Goal: Find contact information: Find contact information

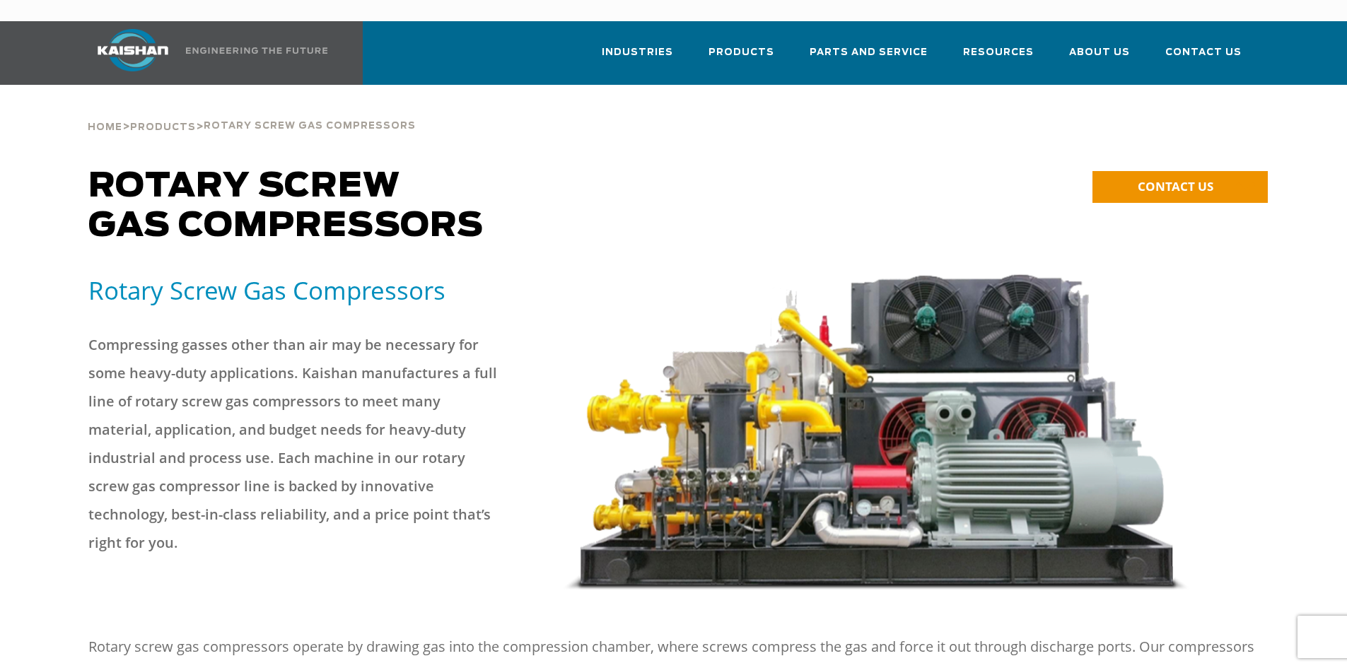
click at [253, 192] on span "Rotary Screw Gas Compressors" at bounding box center [285, 207] width 395 height 74
click at [1213, 43] on link "Contact Us" at bounding box center [1204, 59] width 76 height 51
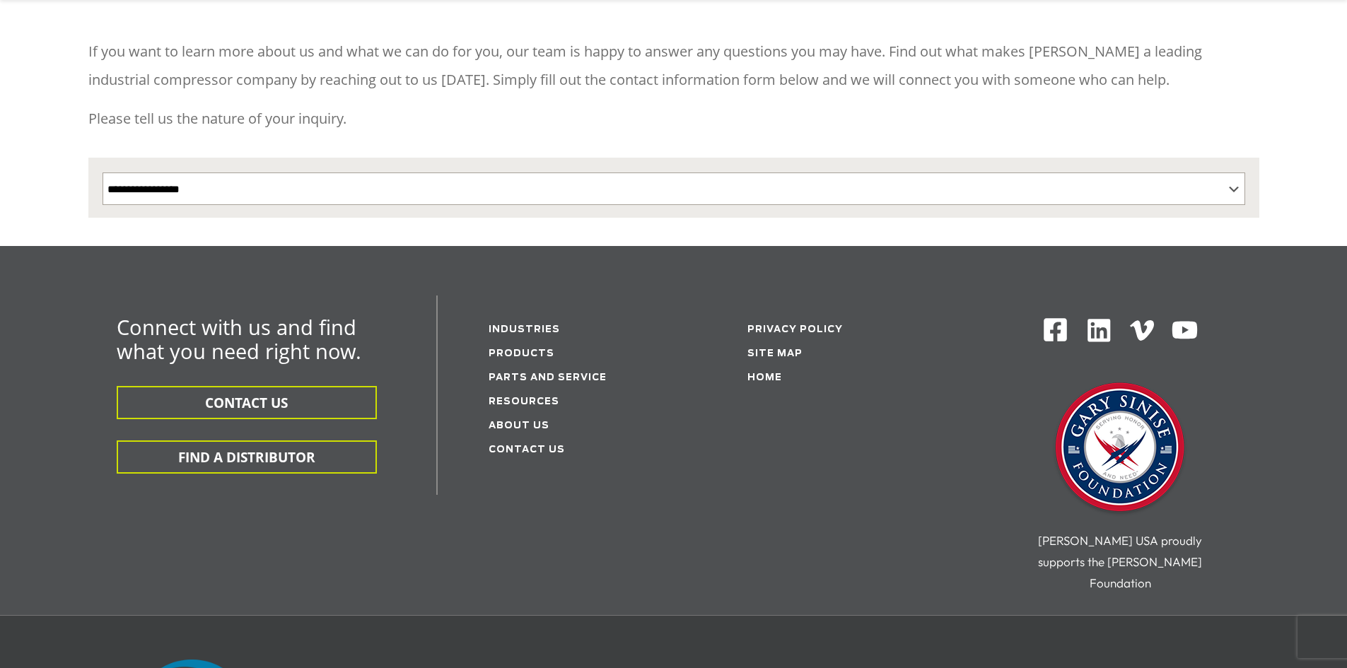
scroll to position [212, 0]
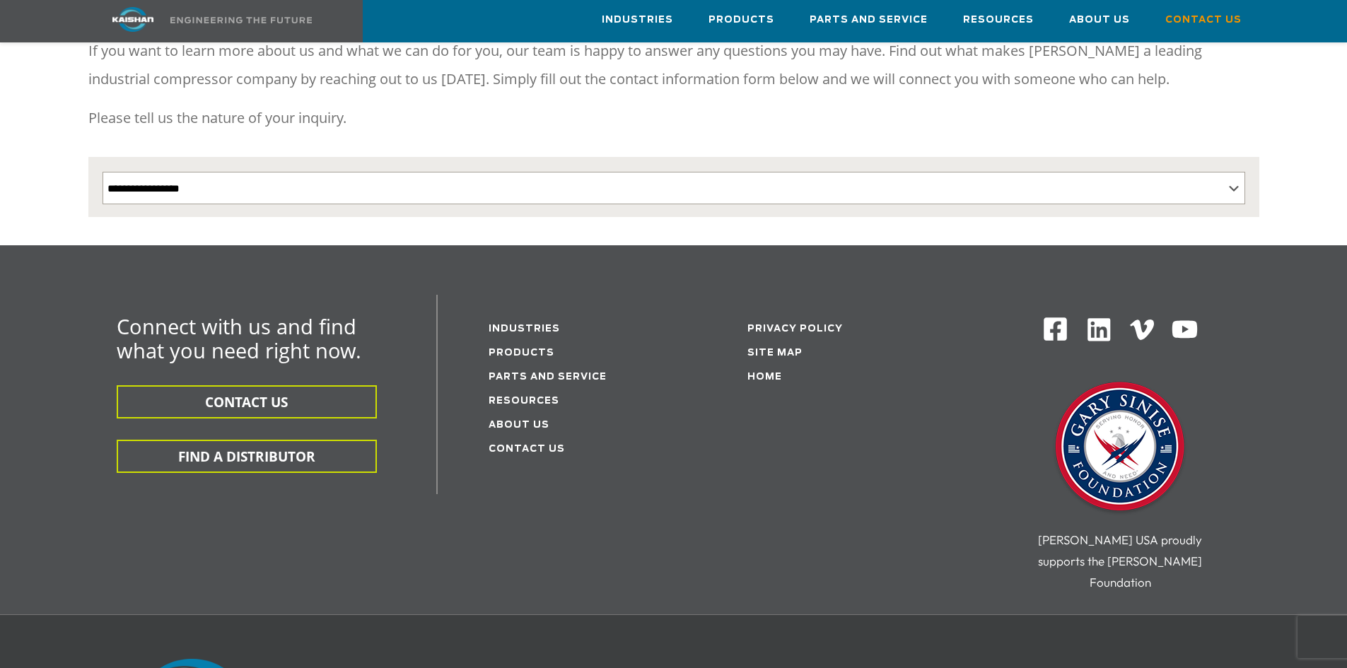
click at [542, 436] on li "Contact Us" at bounding box center [581, 448] width 185 height 24
click at [540, 445] on link "Contact Us" at bounding box center [527, 449] width 76 height 9
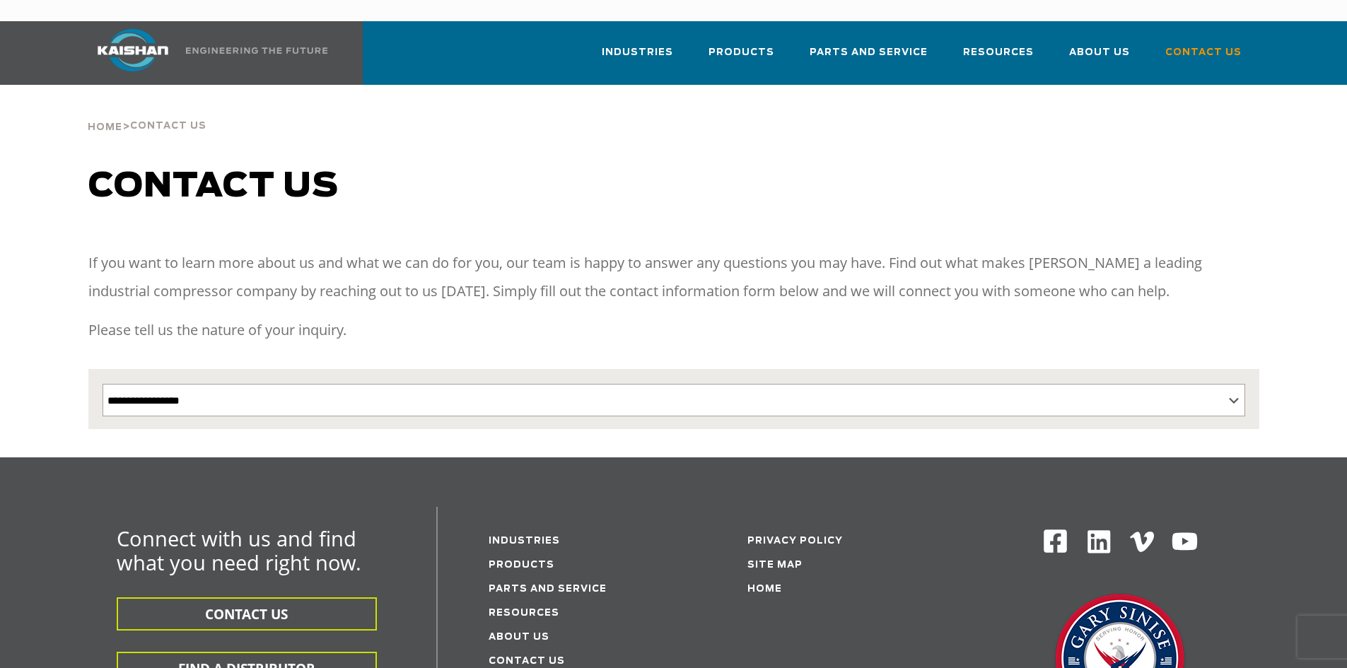
click at [735, 327] on div "If you want to learn more about us and what we can do for you, our team is happ…" at bounding box center [673, 302] width 1171 height 106
